Goal: Task Accomplishment & Management: Use online tool/utility

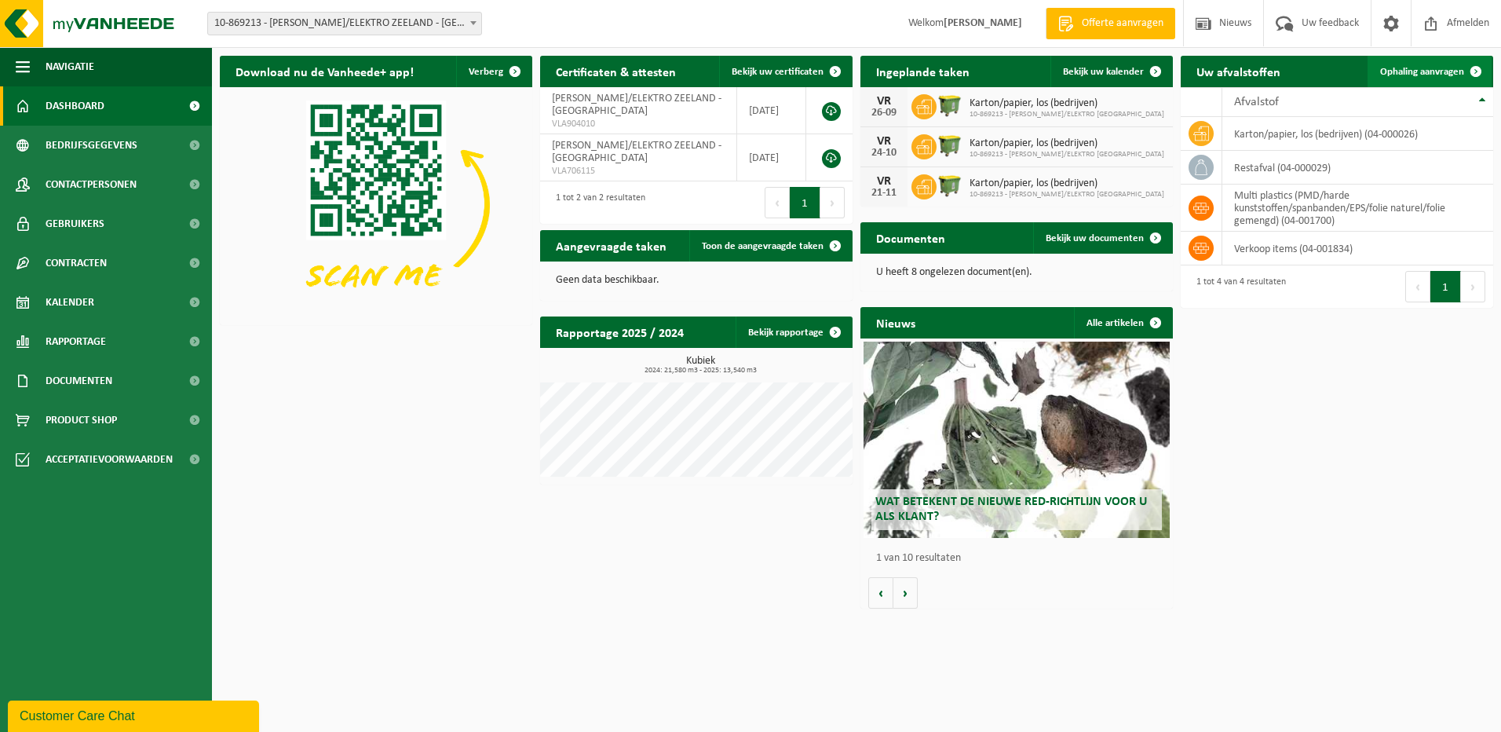
click at [1408, 71] on span "Ophaling aanvragen" at bounding box center [1422, 72] width 84 height 10
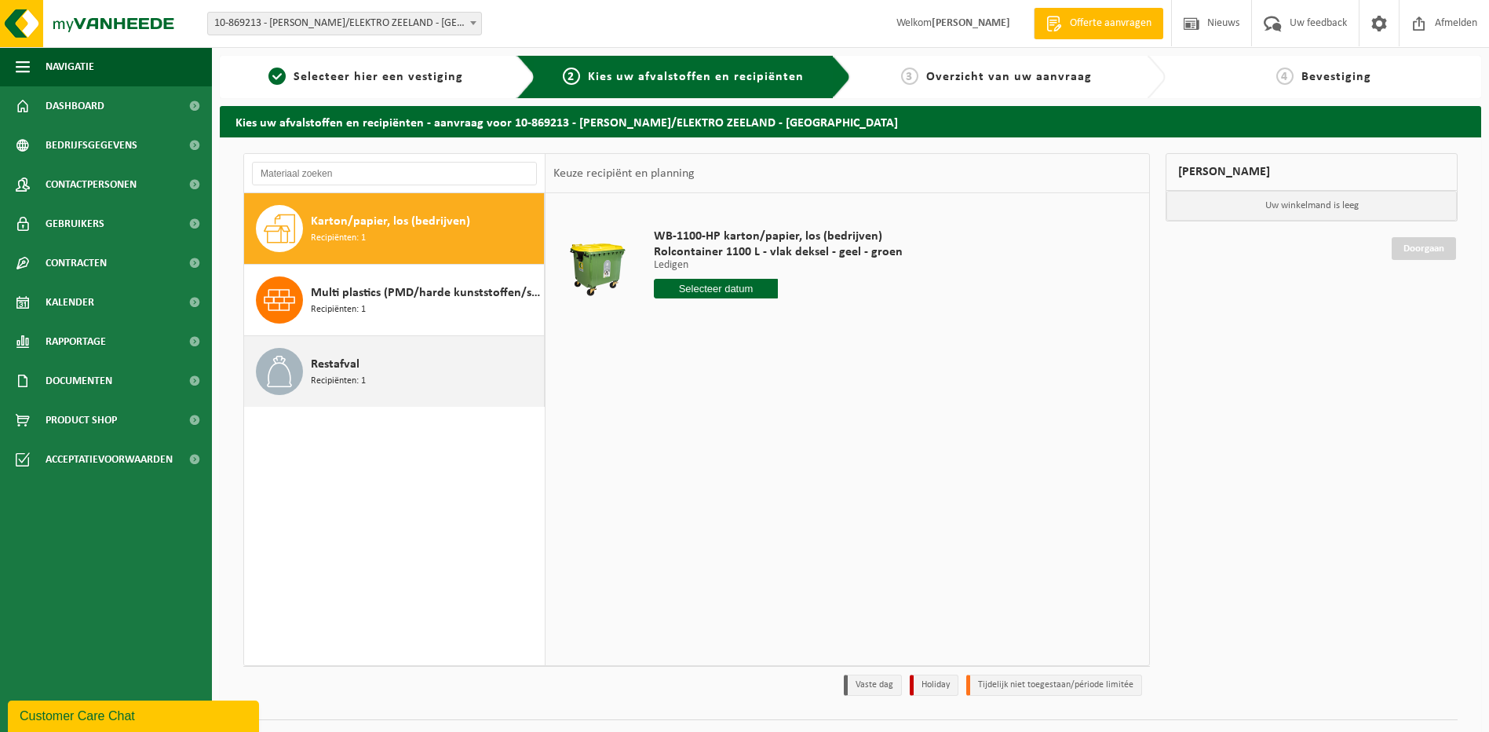
click at [330, 374] on span "Recipiënten: 1" at bounding box center [338, 381] width 55 height 15
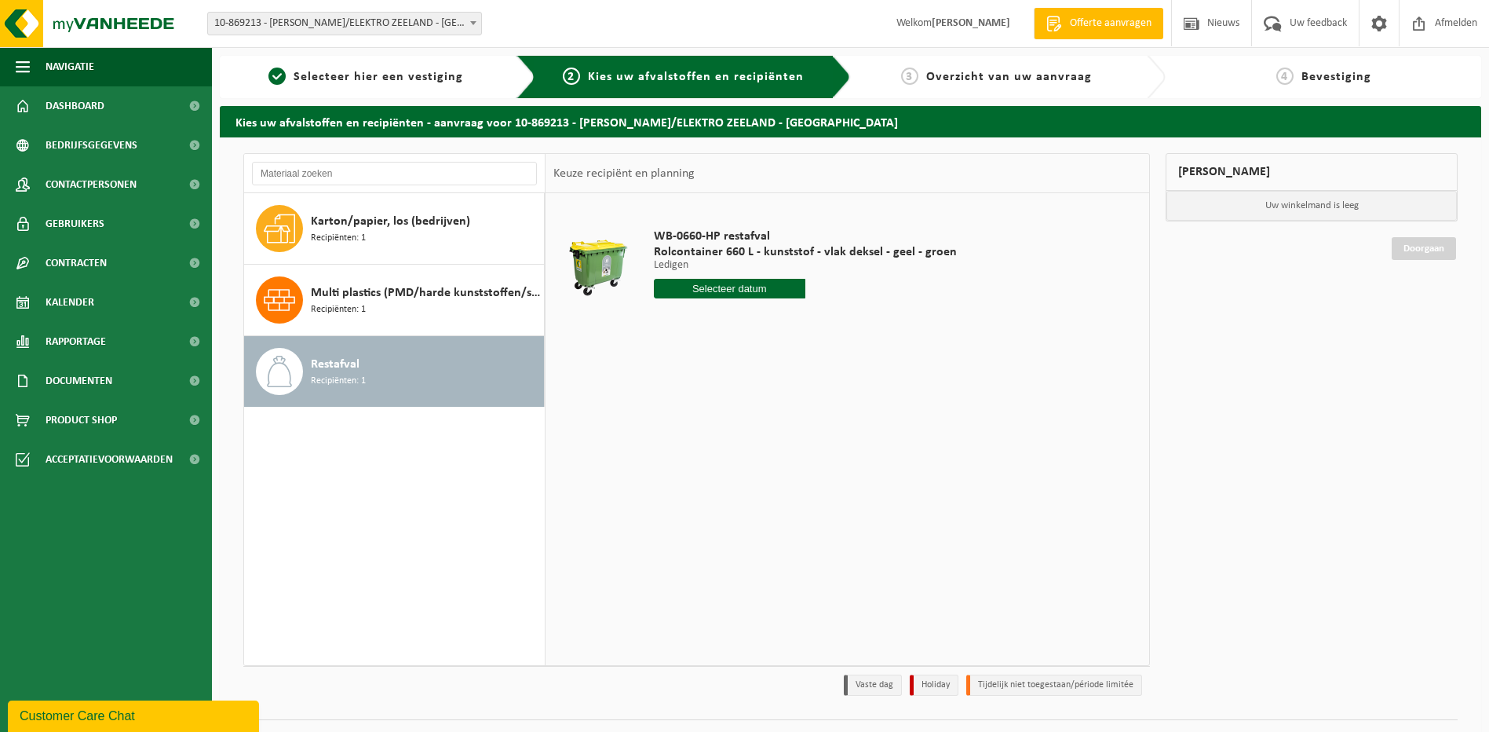
click at [774, 291] on input "text" at bounding box center [729, 289] width 151 height 20
click at [720, 455] on div "24" at bounding box center [723, 452] width 27 height 25
type input "Van [DATE]"
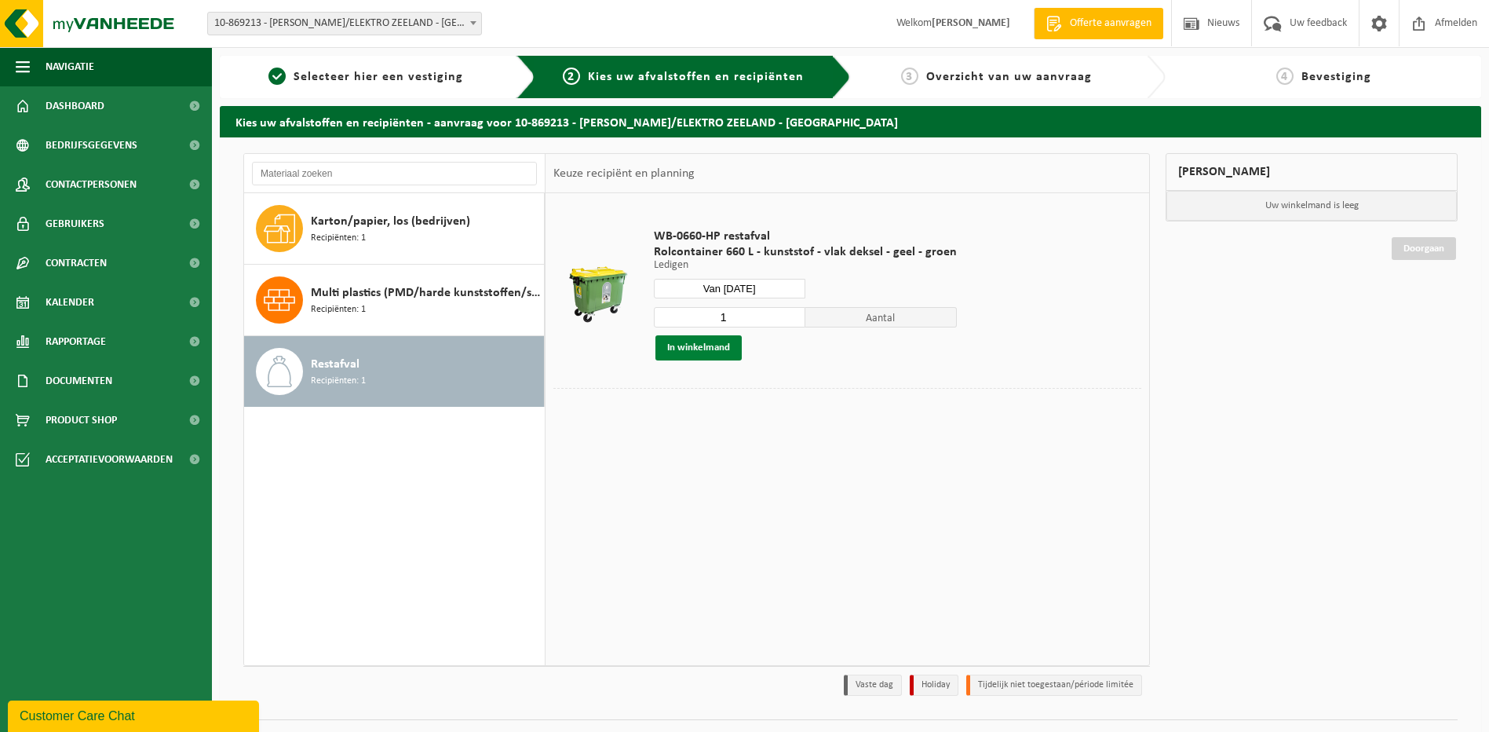
click at [706, 346] on button "In winkelmand" at bounding box center [698, 347] width 86 height 25
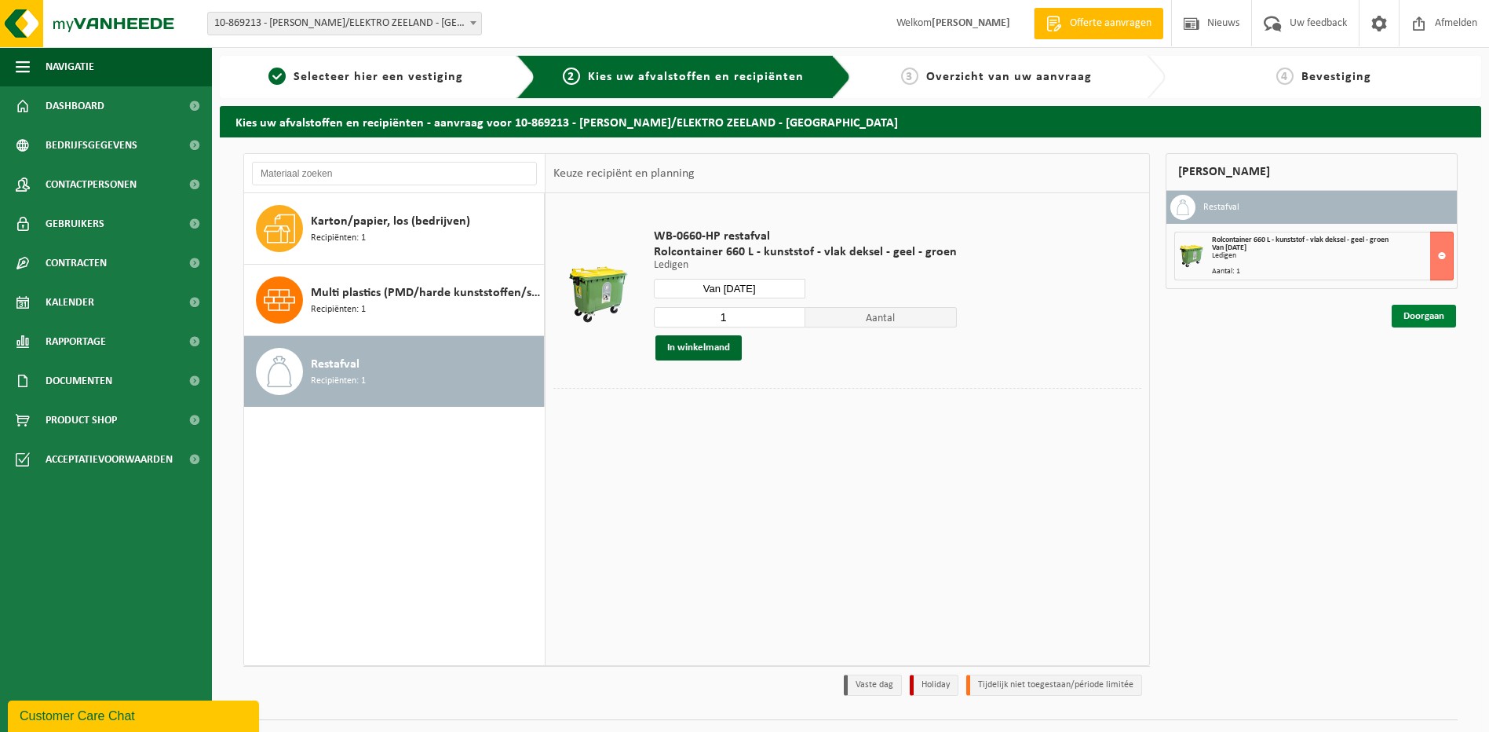
click at [1433, 318] on link "Doorgaan" at bounding box center [1424, 316] width 64 height 23
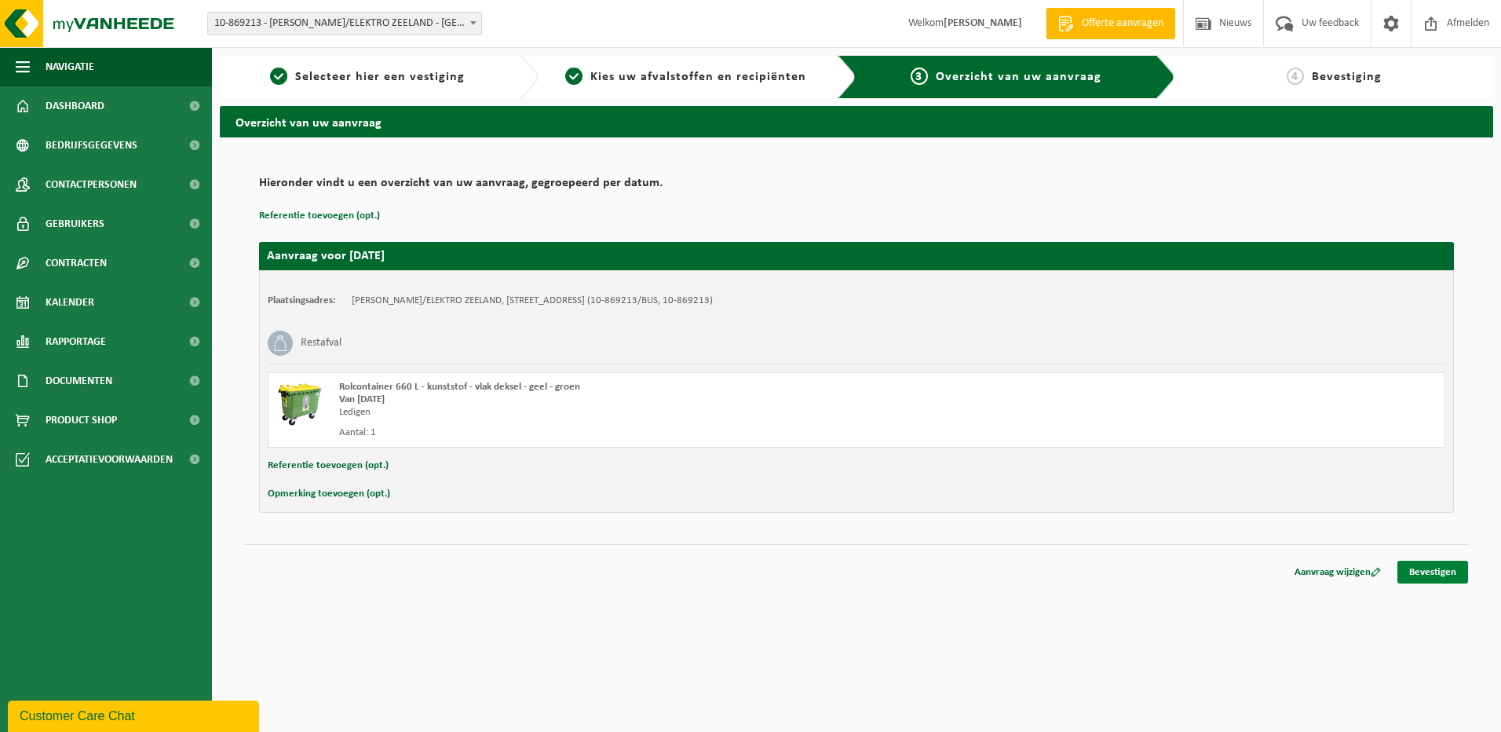
click at [1441, 571] on link "Bevestigen" at bounding box center [1432, 571] width 71 height 23
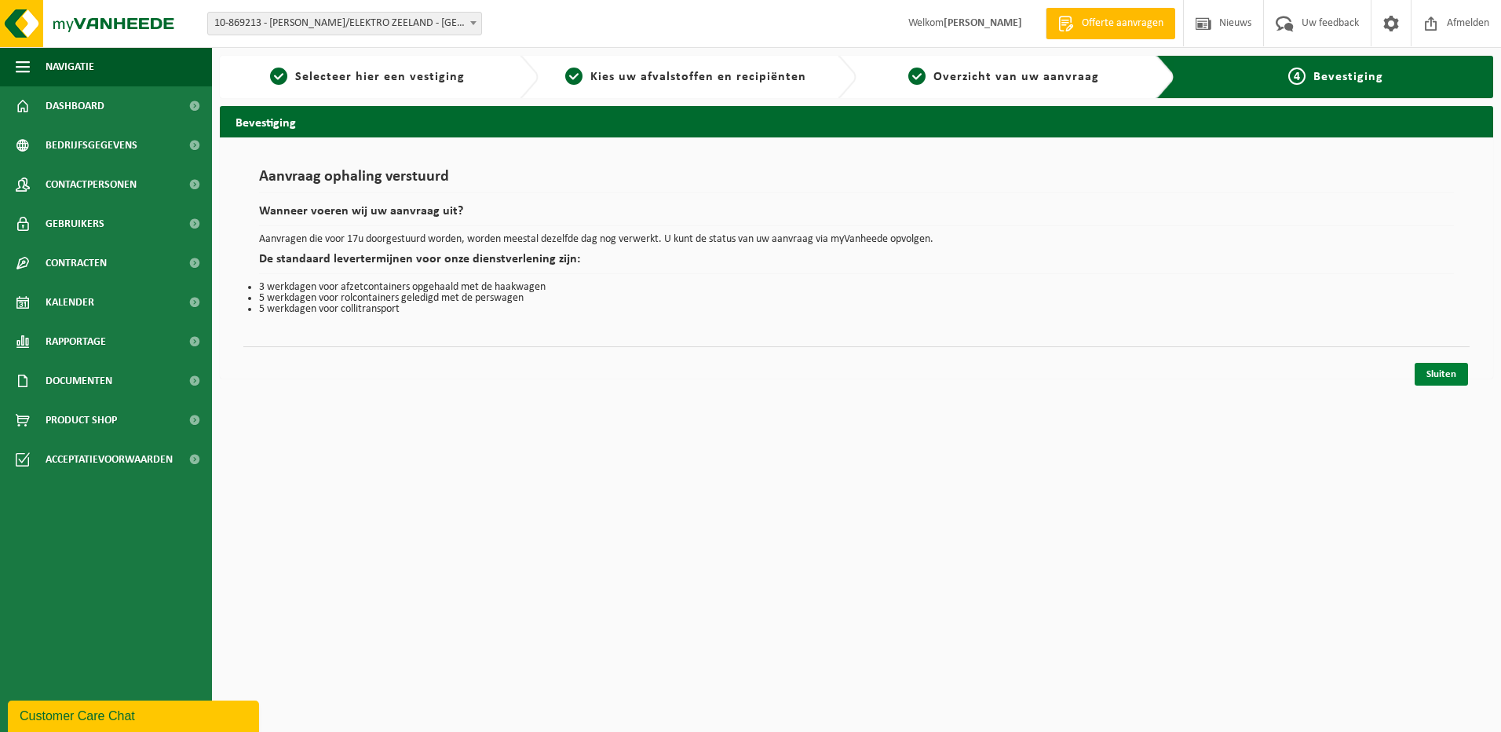
click at [1440, 377] on link "Sluiten" at bounding box center [1440, 374] width 53 height 23
